Goal: Task Accomplishment & Management: Use online tool/utility

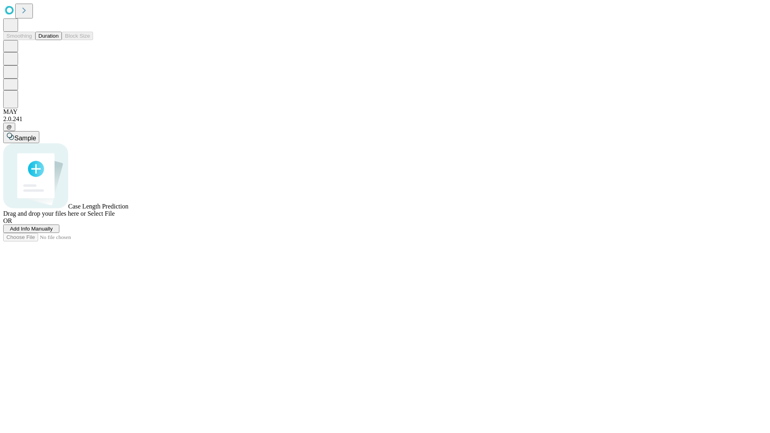
click at [59, 40] on button "Duration" at bounding box center [48, 36] width 26 height 8
click at [53, 232] on span "Add Info Manually" at bounding box center [31, 229] width 43 height 6
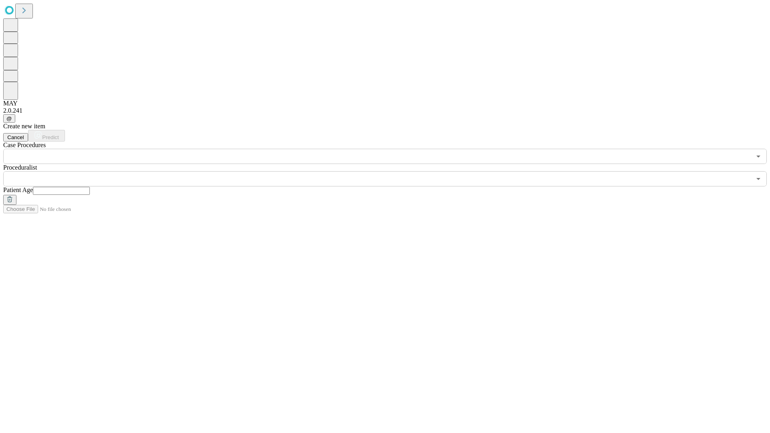
click at [90, 187] on input "text" at bounding box center [61, 191] width 57 height 8
type input "**"
click at [391, 171] on input "text" at bounding box center [377, 178] width 748 height 15
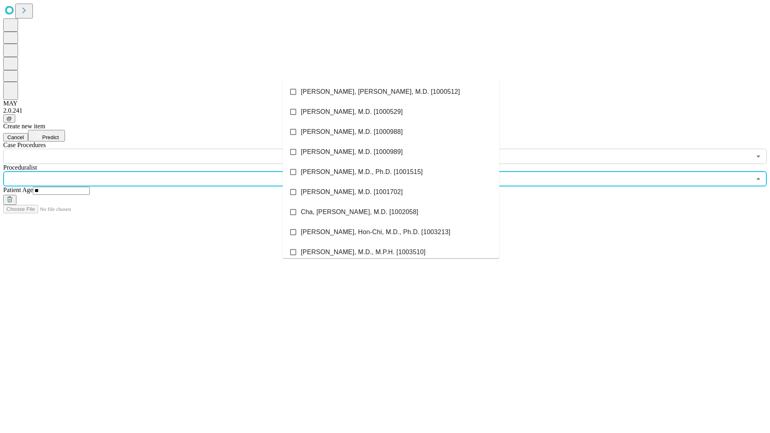
click at [391, 92] on li "[PERSON_NAME], [PERSON_NAME], M.D. [1000512]" at bounding box center [391, 92] width 217 height 20
